Goal: Subscribe to service/newsletter

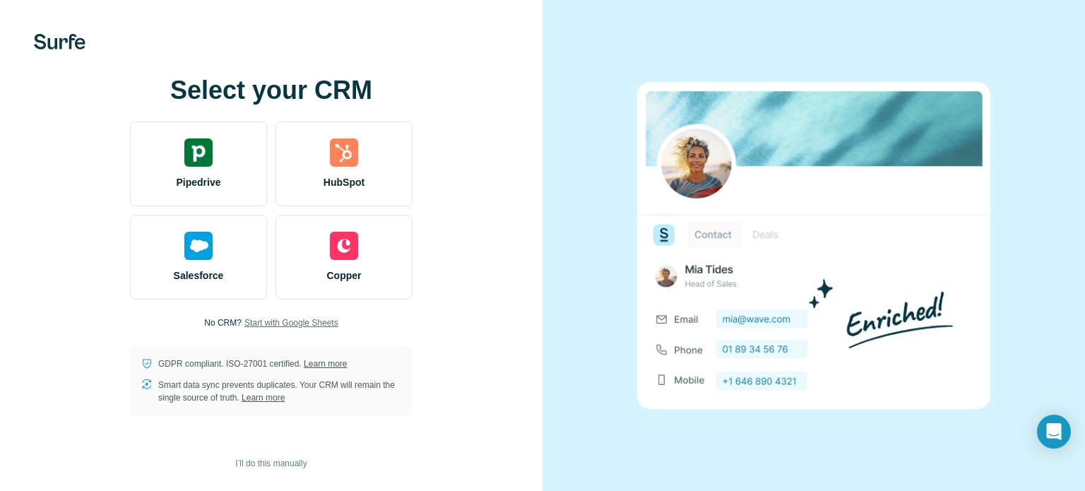
click at [274, 322] on span "Start with Google Sheets" at bounding box center [291, 322] width 94 height 13
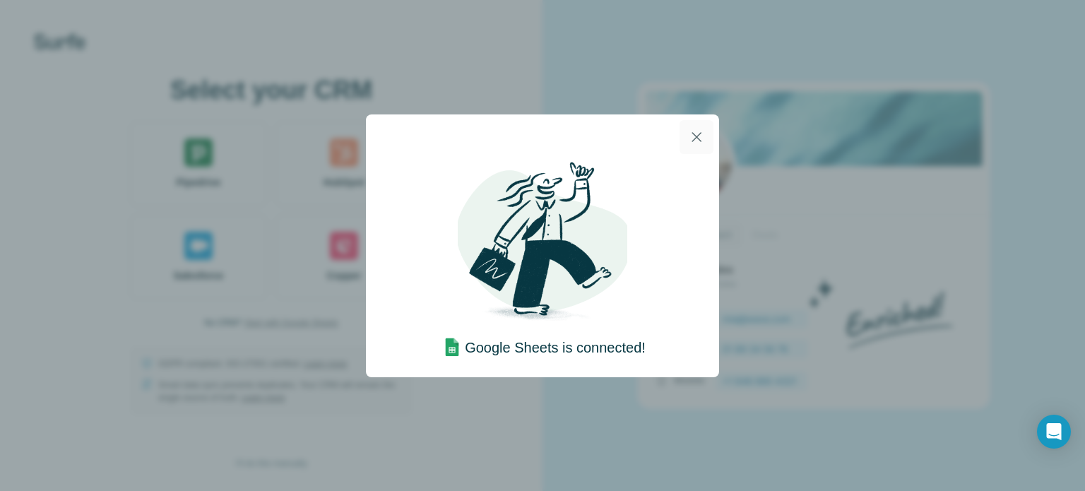
click at [691, 137] on icon "button" at bounding box center [696, 137] width 17 height 17
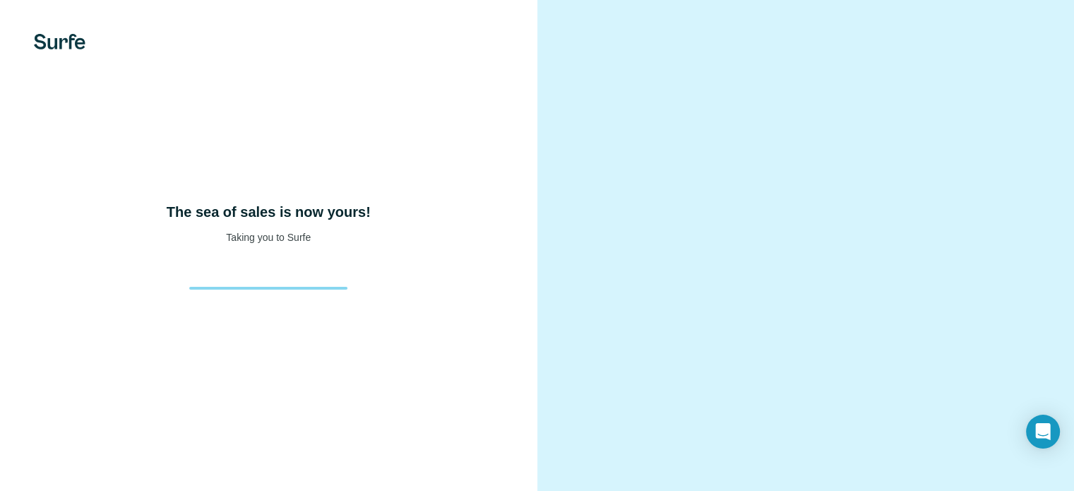
scroll to position [88, 0]
